Goal: Check status: Check status

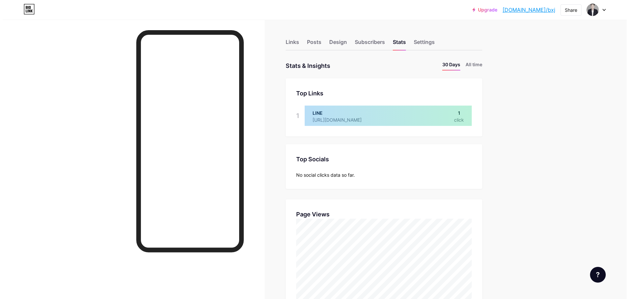
scroll to position [299, 624]
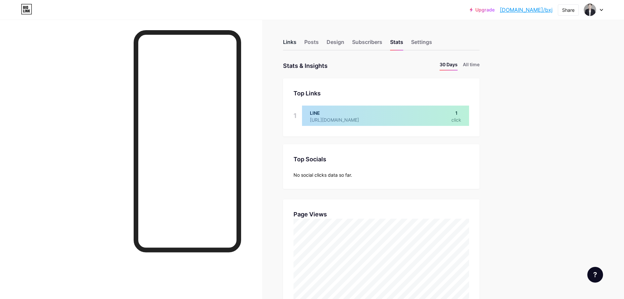
click at [290, 46] on div "Links" at bounding box center [289, 44] width 13 height 12
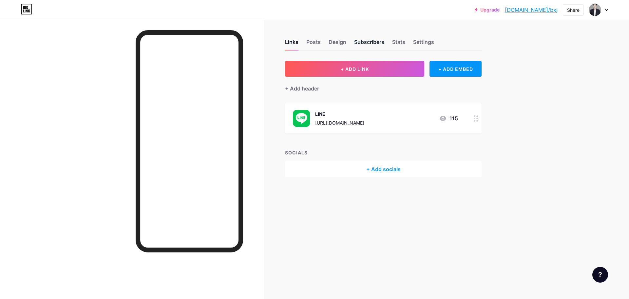
click at [373, 43] on div "Subscribers" at bounding box center [369, 44] width 30 height 12
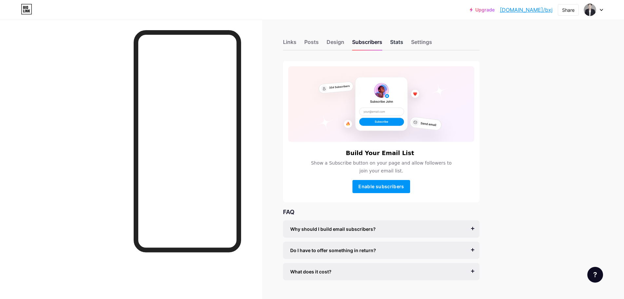
click at [398, 41] on div "Stats" at bounding box center [396, 44] width 13 height 12
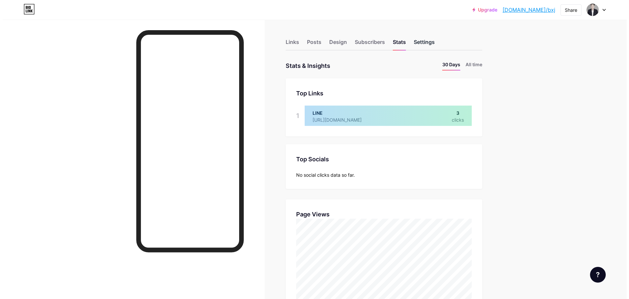
scroll to position [299, 624]
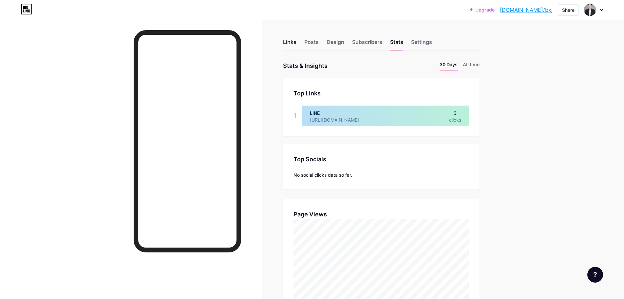
click at [294, 39] on div "Links" at bounding box center [289, 44] width 13 height 12
